Goal: Browse casually: Explore the website without a specific task or goal

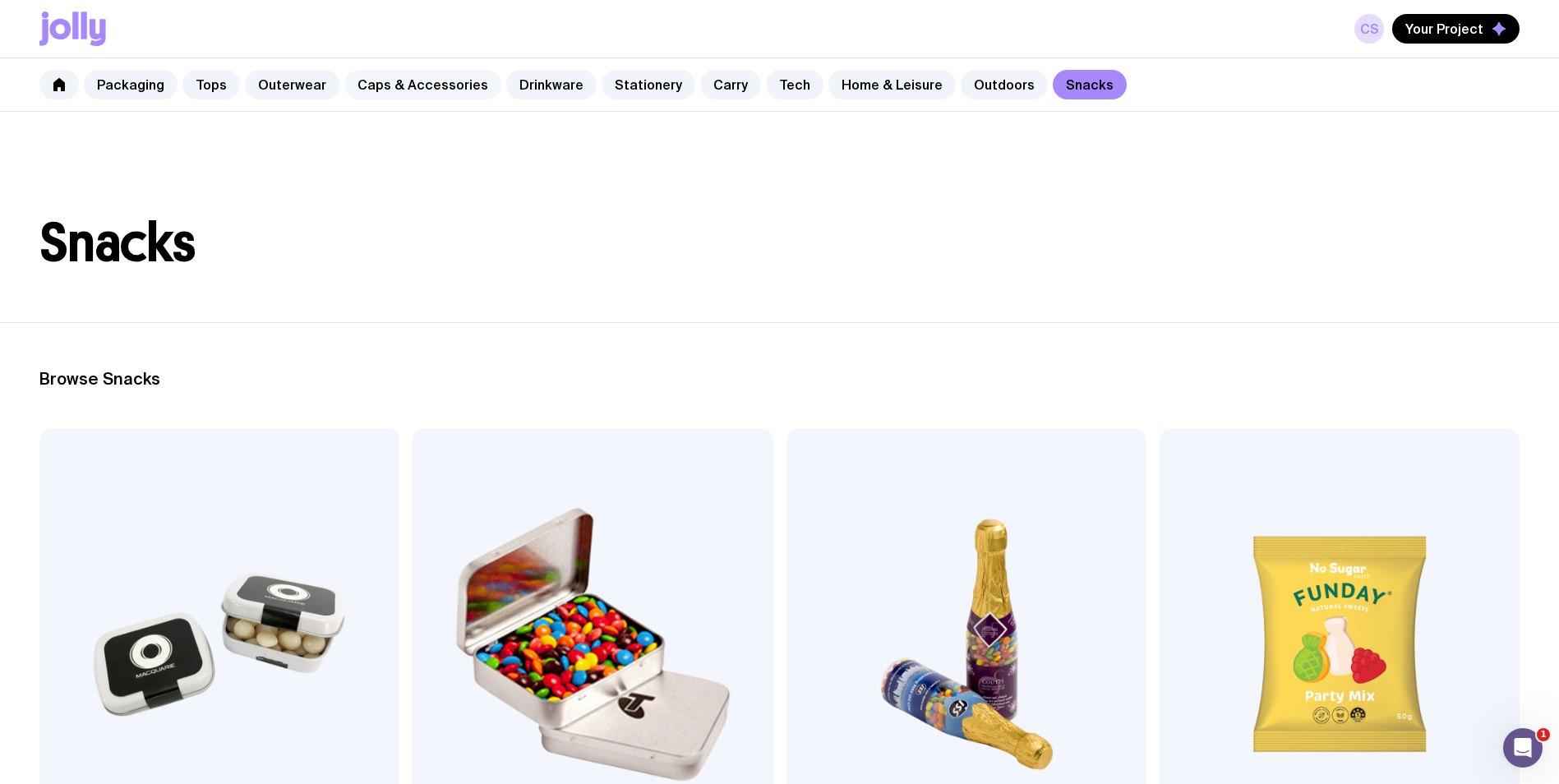
click at [455, 88] on link "Caps & Accessories" at bounding box center [422, 85] width 157 height 30
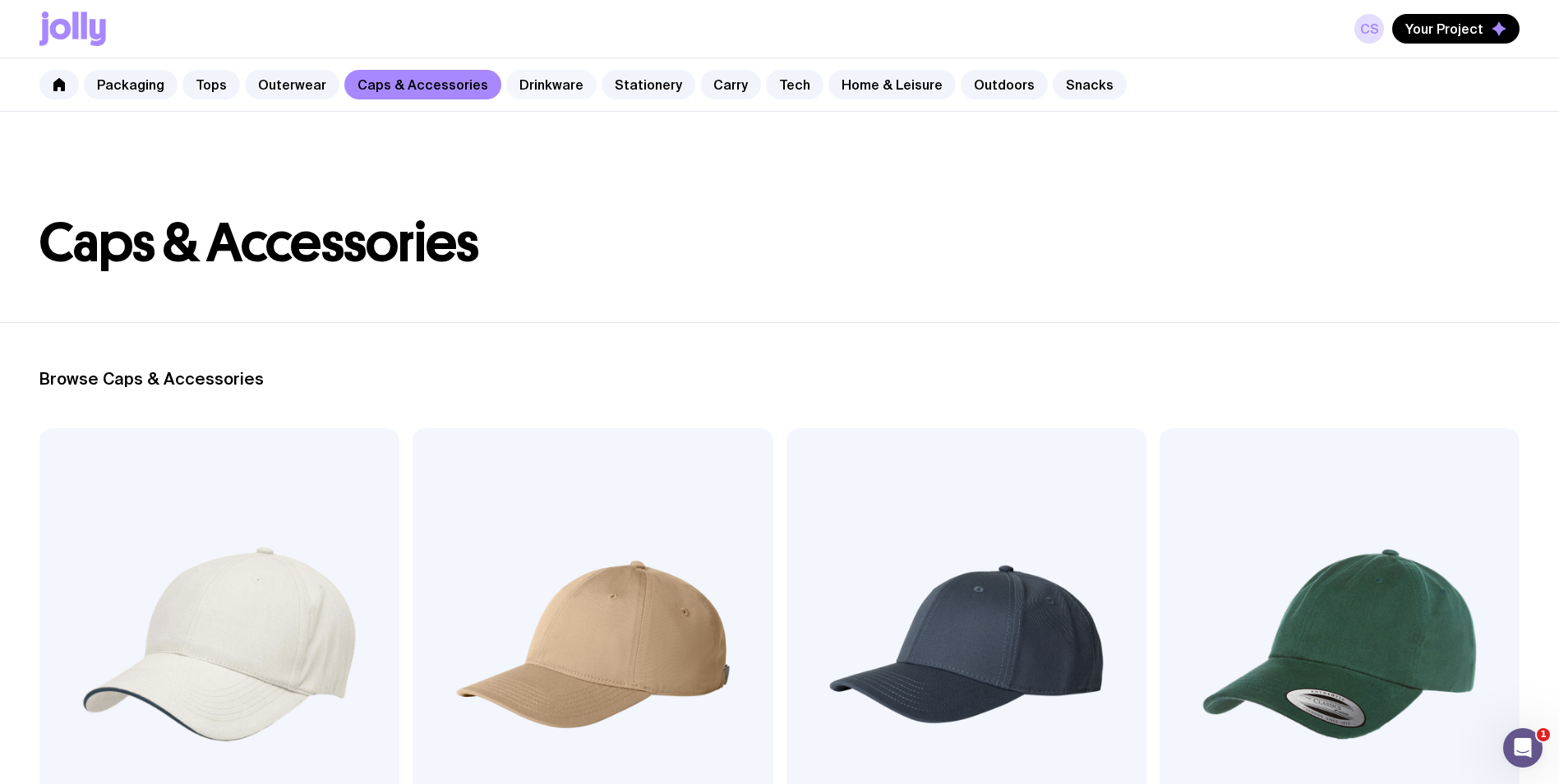
click at [529, 80] on link "Drinkware" at bounding box center [551, 85] width 90 height 30
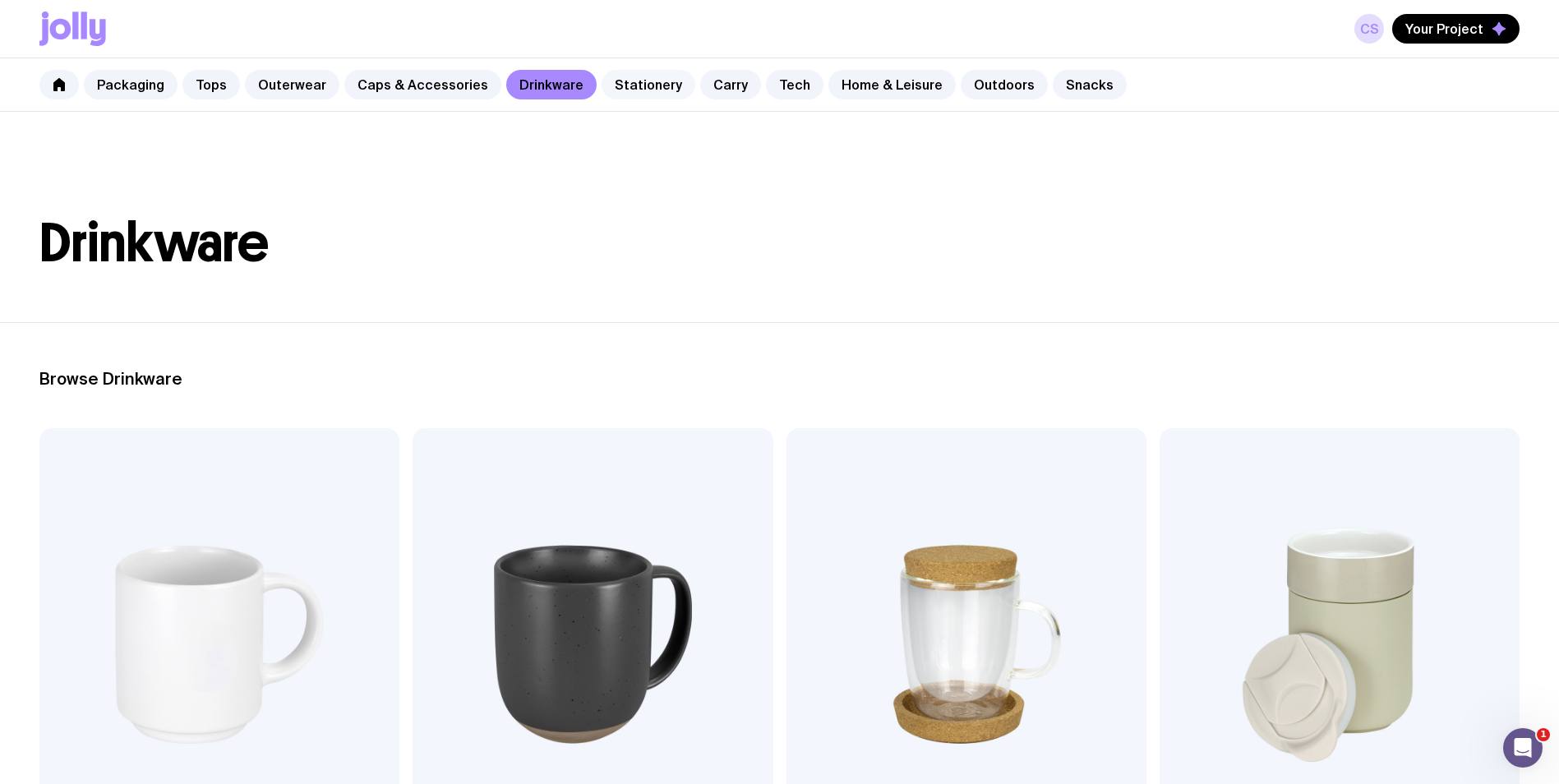
click at [659, 89] on link "Stationery" at bounding box center [648, 85] width 94 height 30
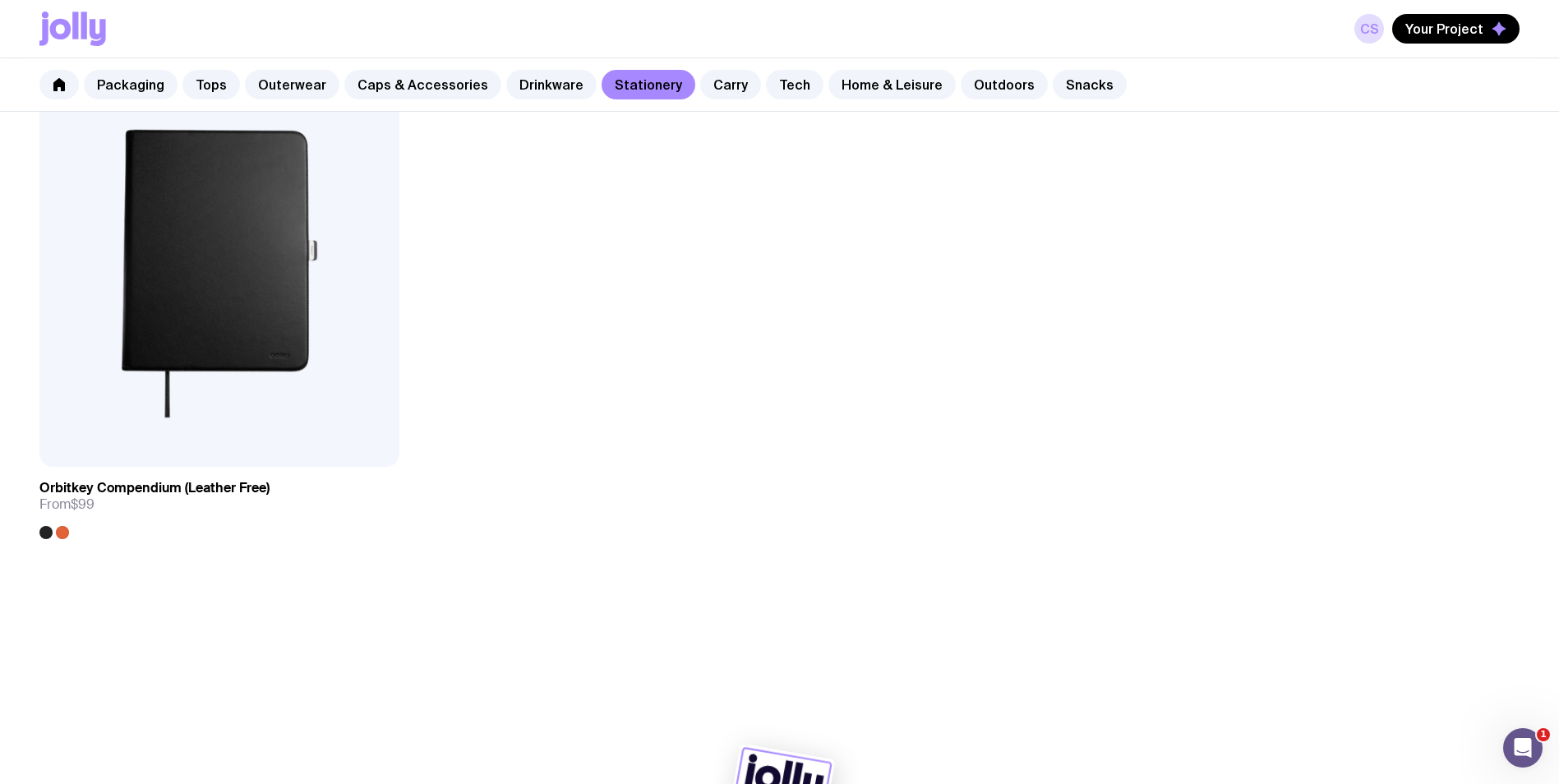
scroll to position [3769, 0]
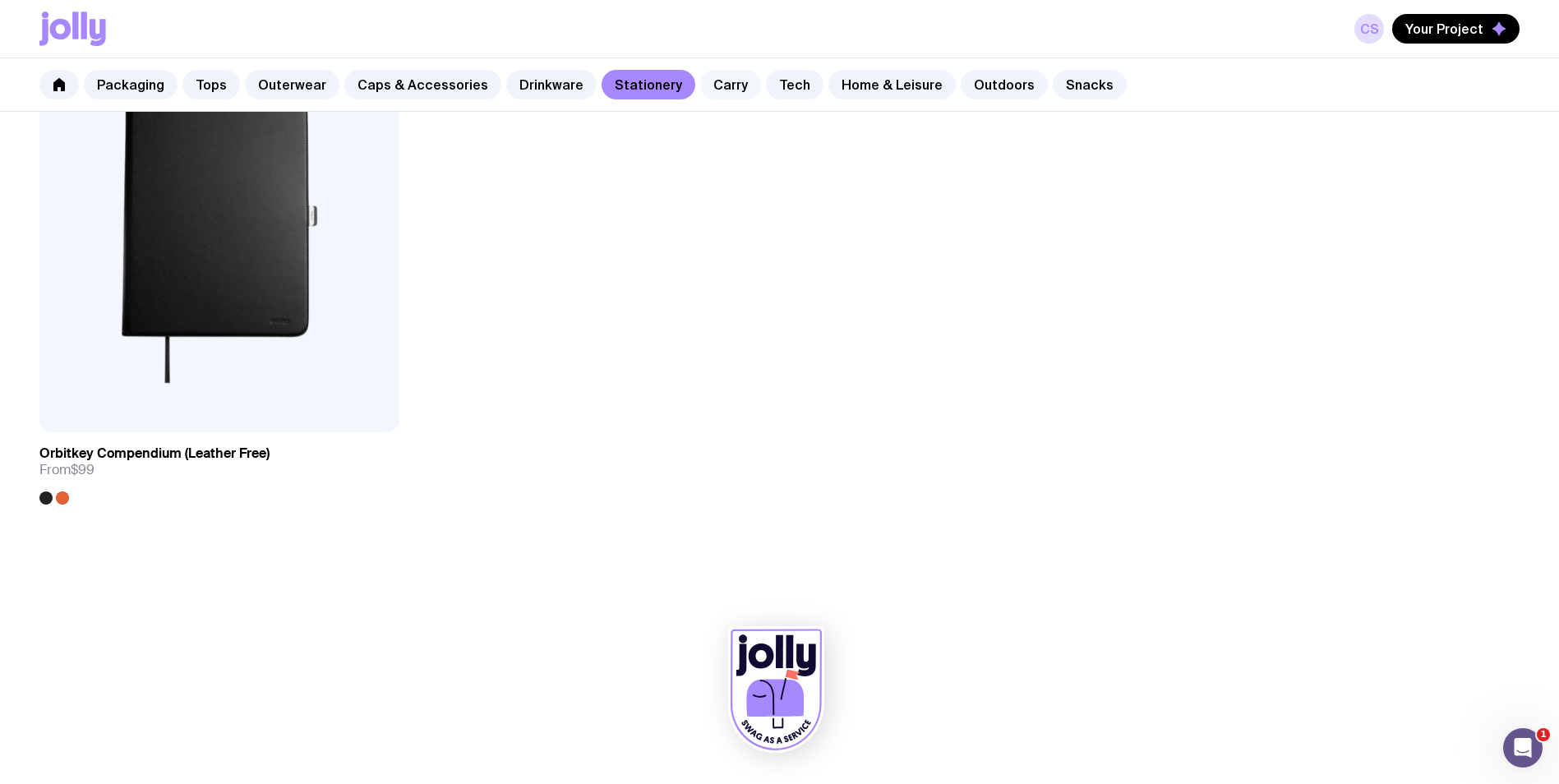
click at [718, 83] on link "Carry" at bounding box center [730, 85] width 60 height 30
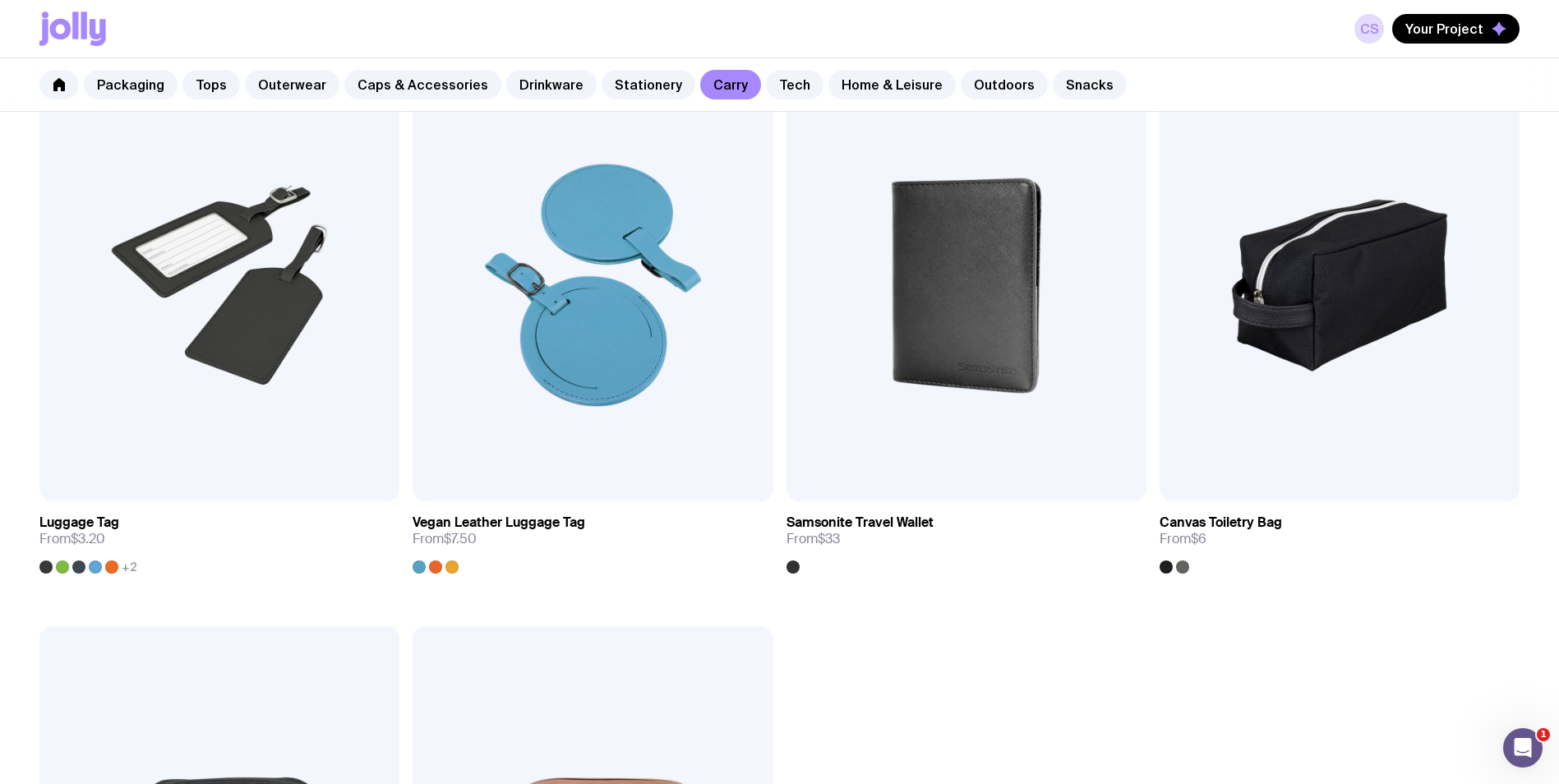
scroll to position [4226, 0]
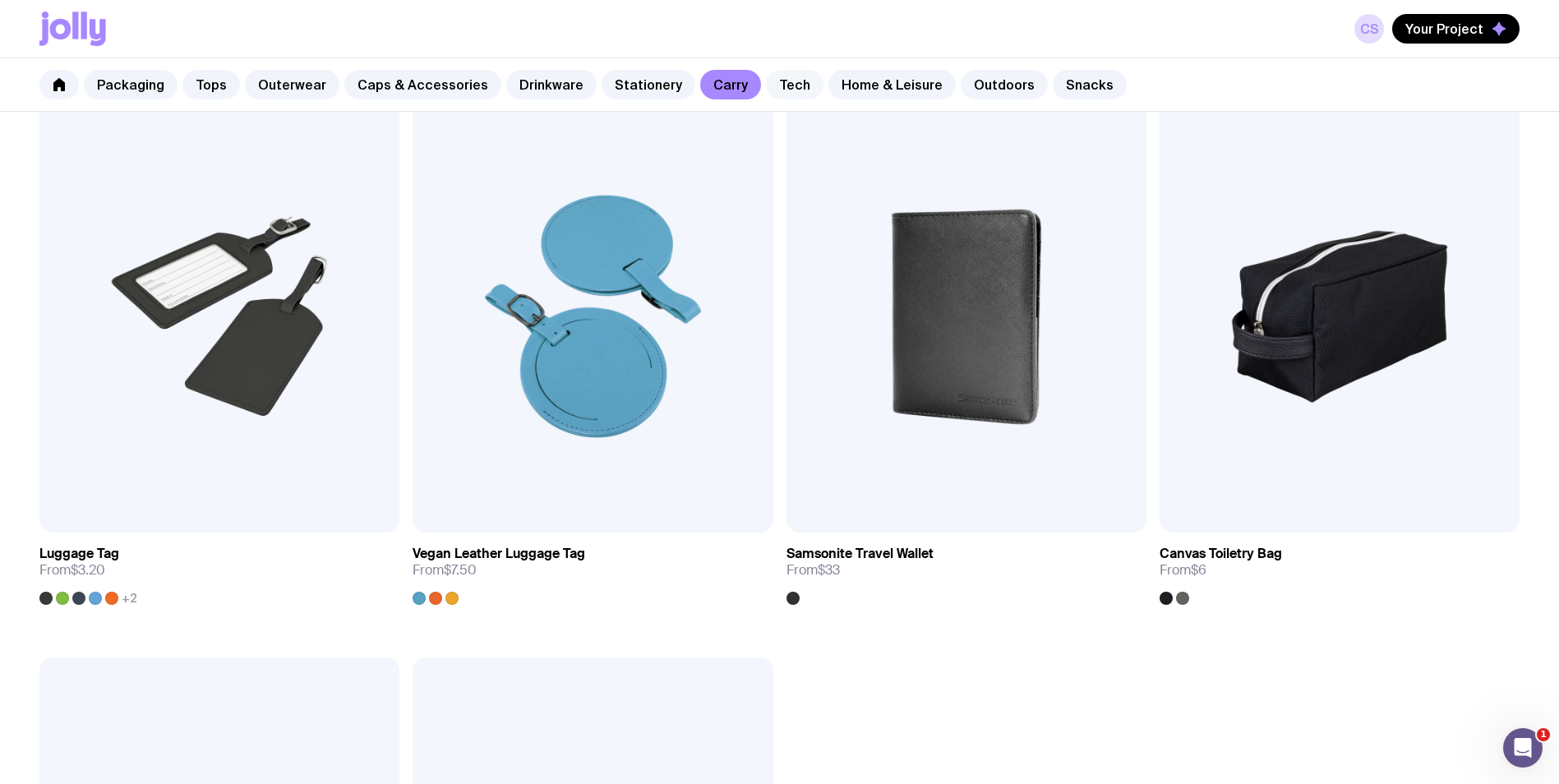
click at [776, 75] on link "Tech" at bounding box center [794, 85] width 57 height 30
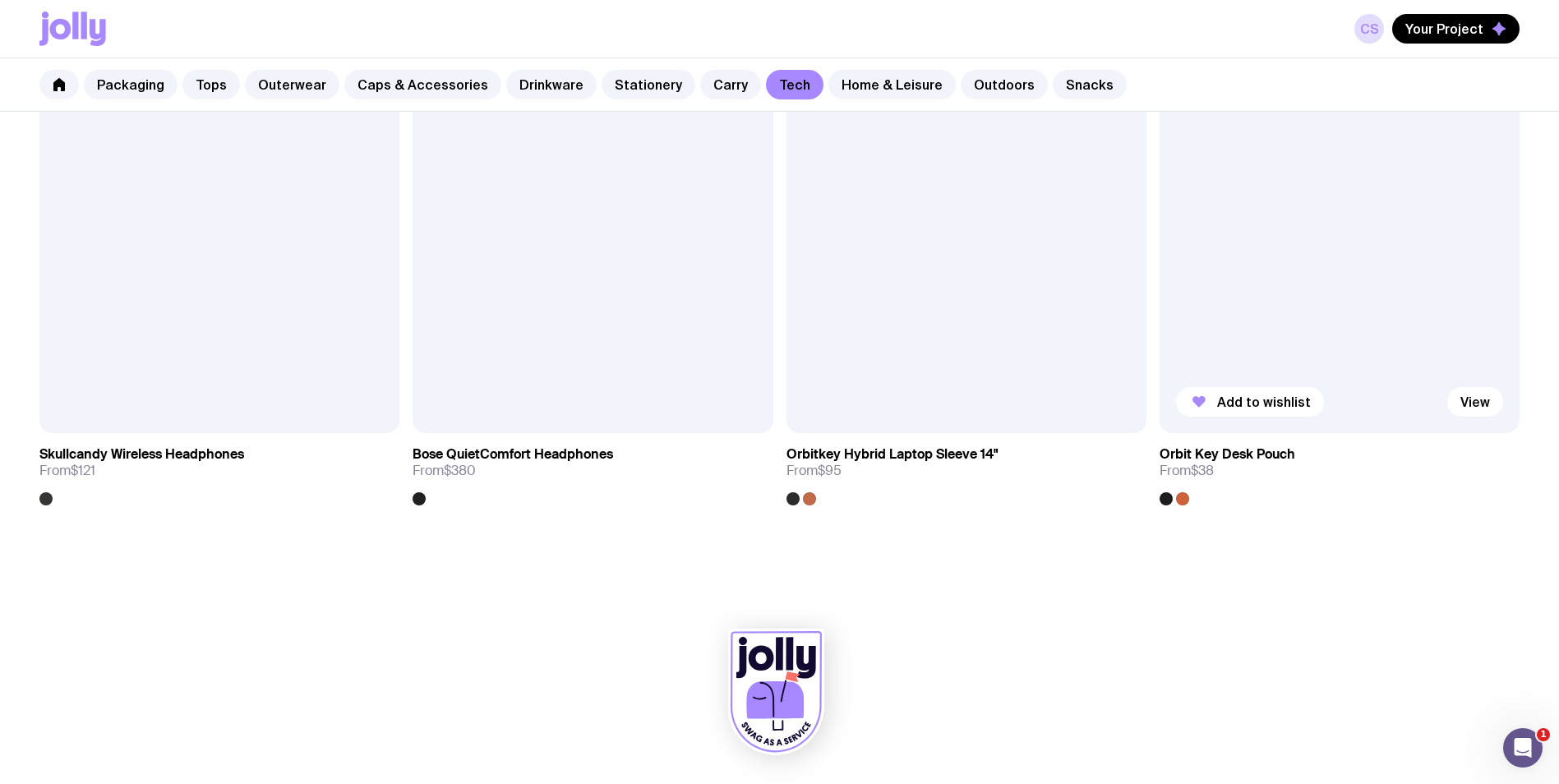
scroll to position [3769, 0]
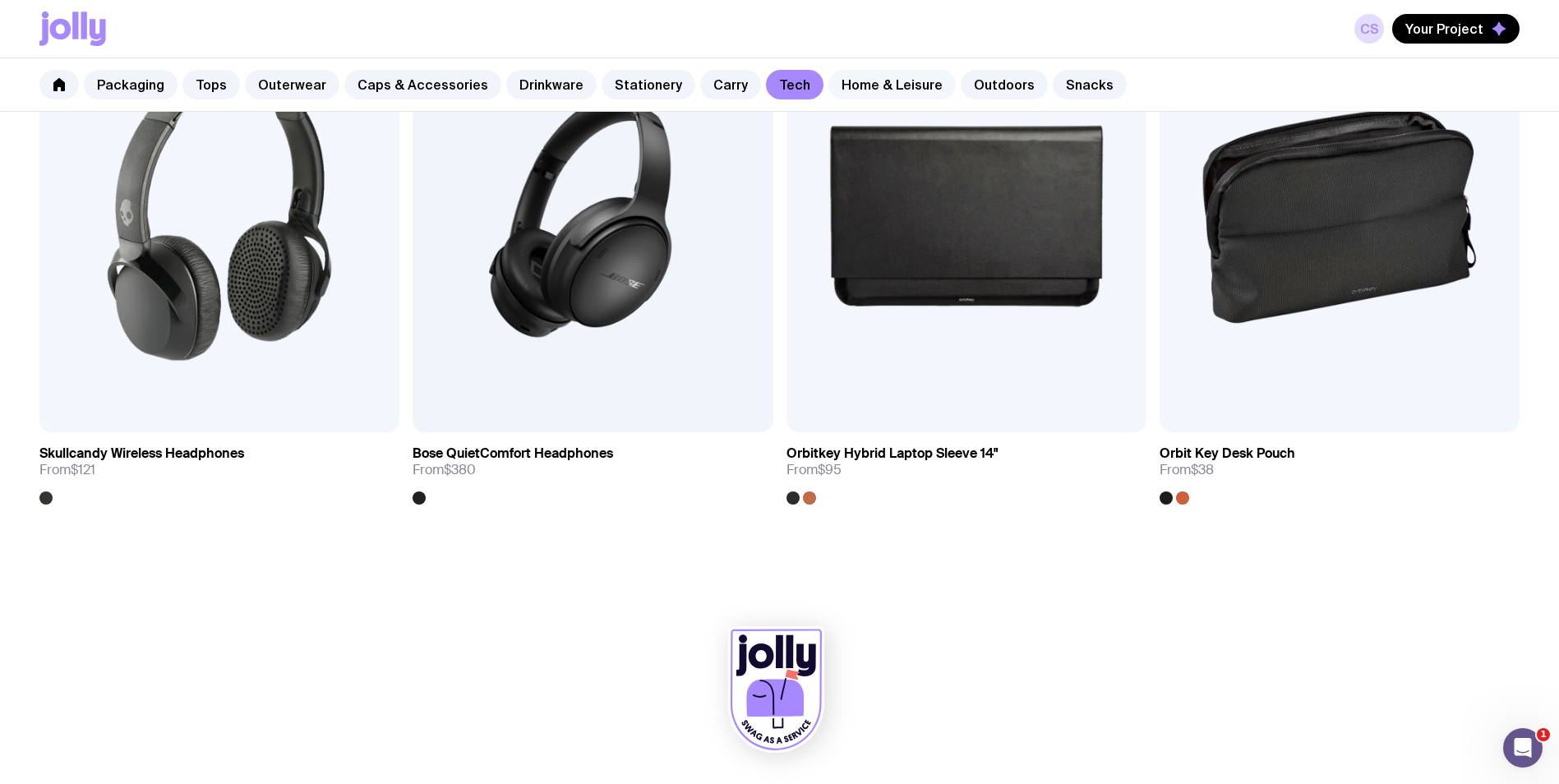
click at [837, 89] on link "Home & Leisure" at bounding box center [892, 85] width 128 height 30
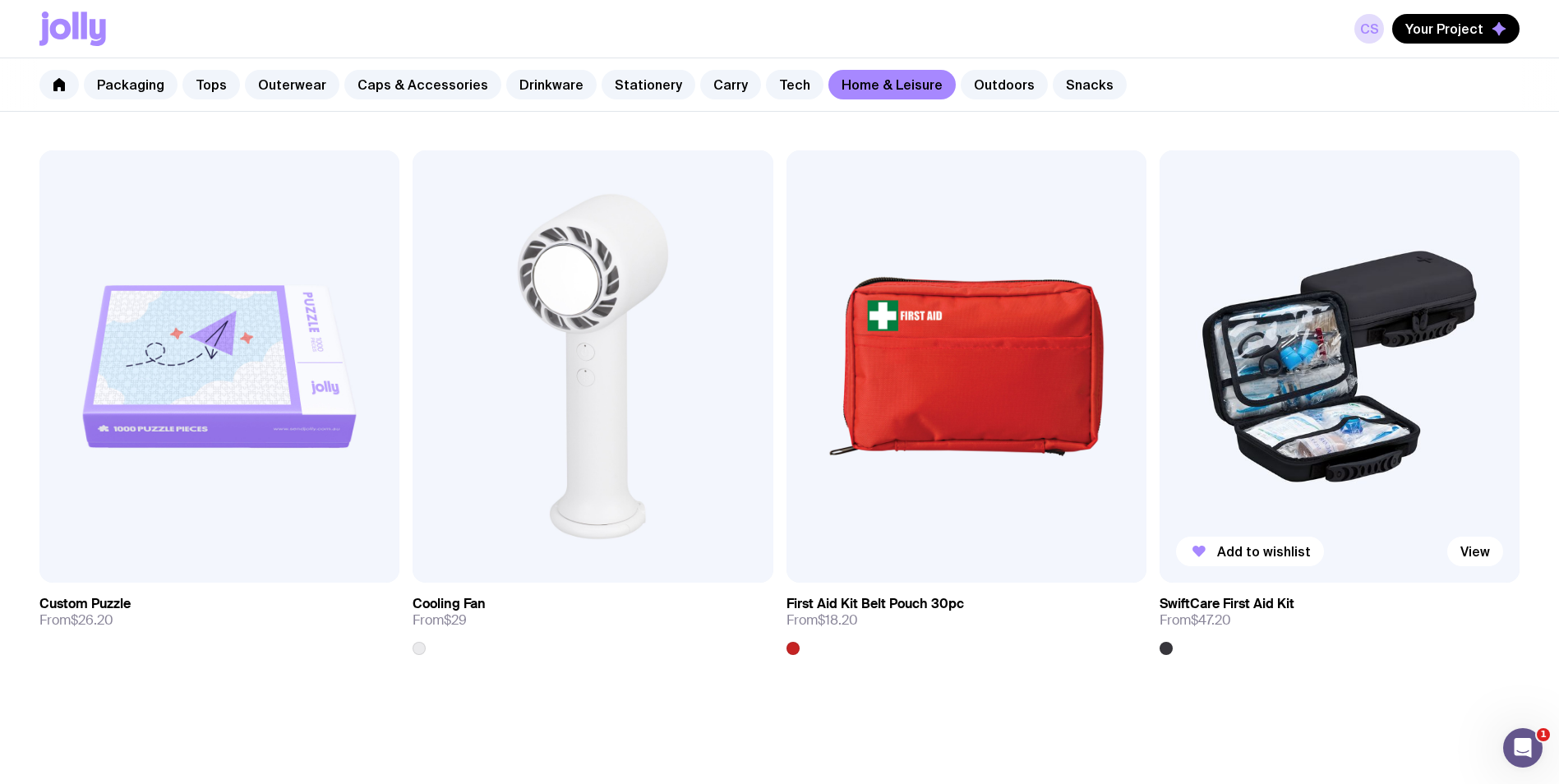
scroll to position [4190, 0]
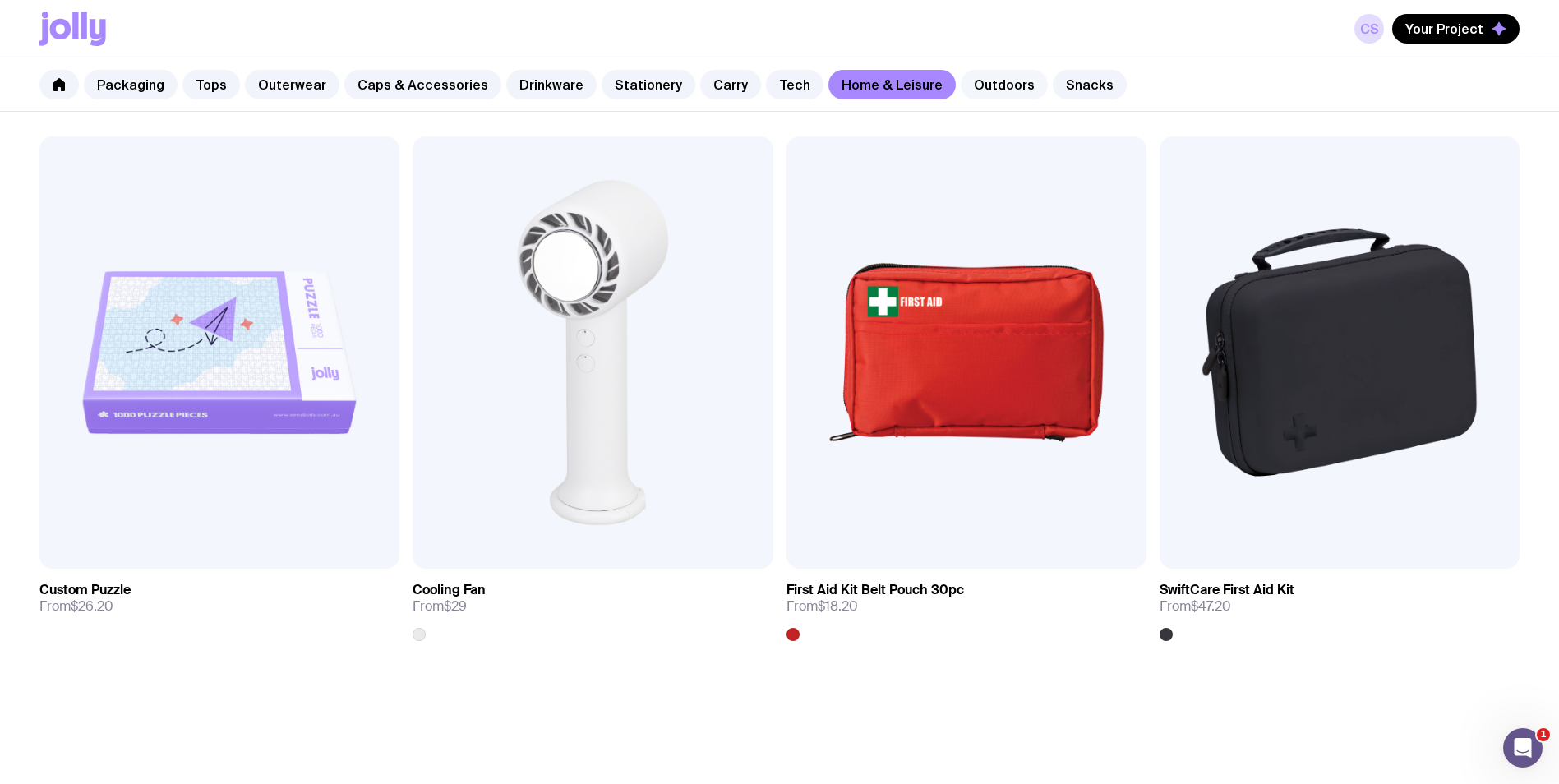
click at [961, 78] on link "Outdoors" at bounding box center [1004, 85] width 87 height 30
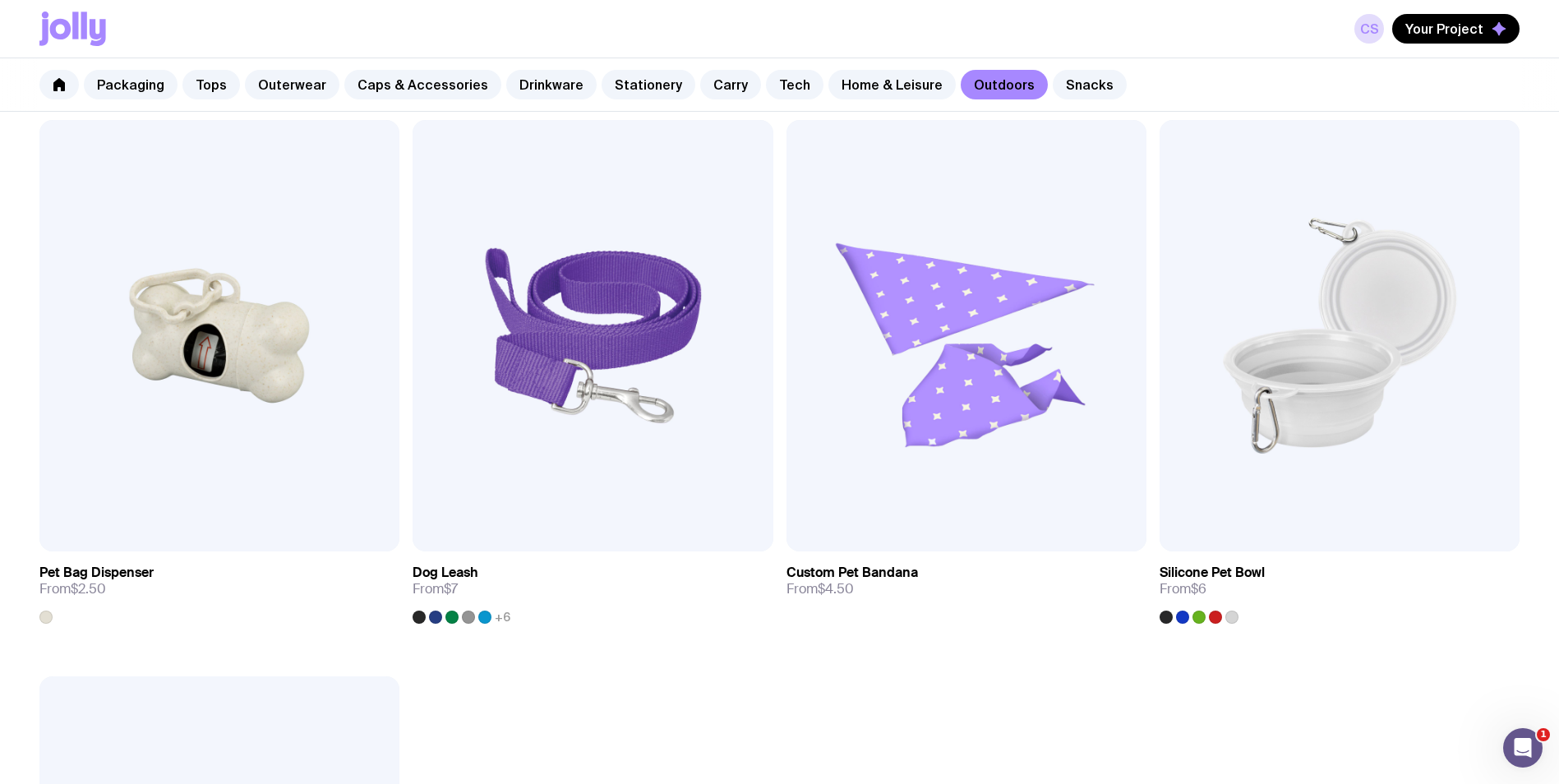
scroll to position [2629, 0]
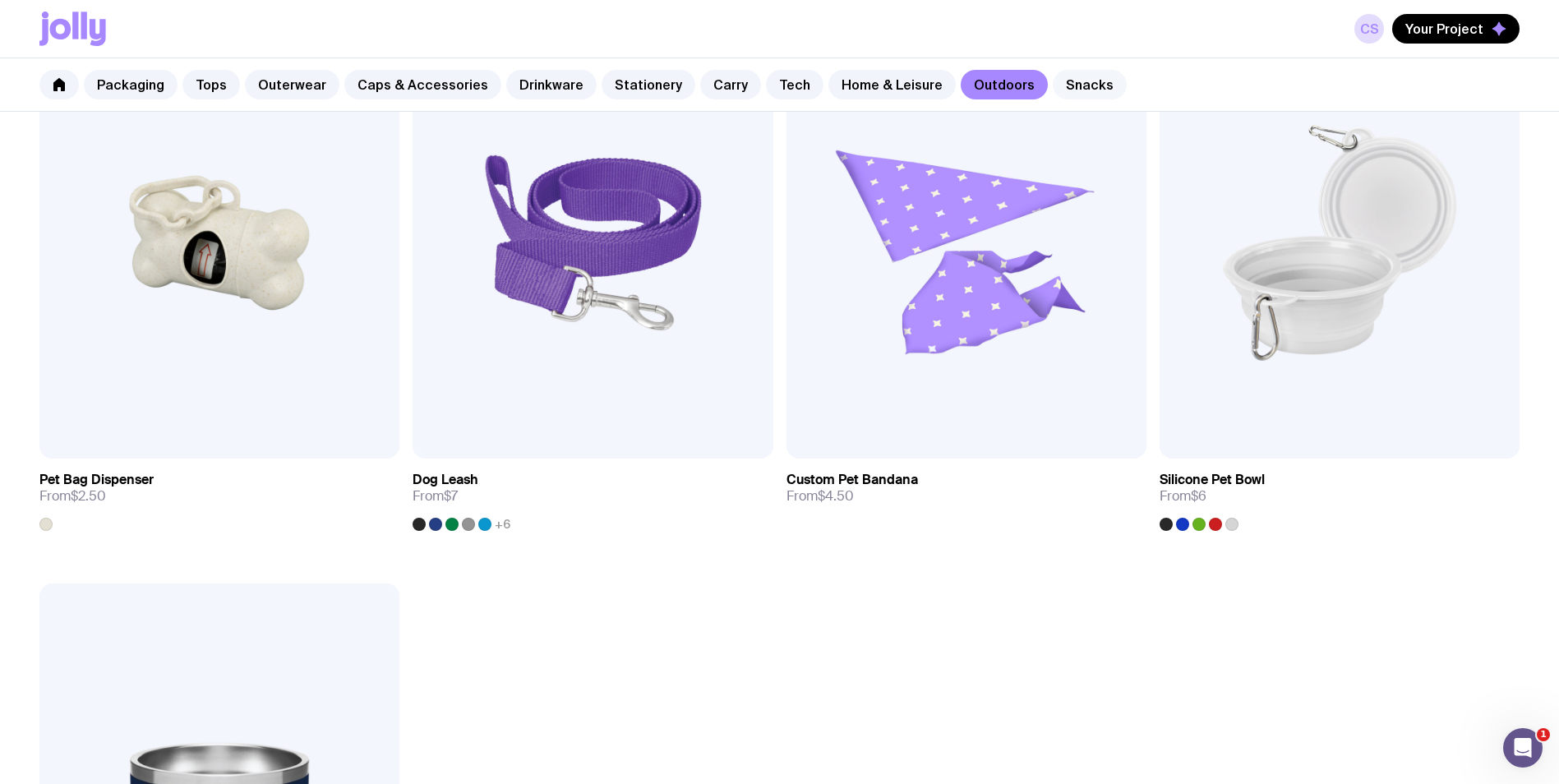
click at [1063, 93] on link "Snacks" at bounding box center [1089, 85] width 74 height 30
